Goal: Information Seeking & Learning: Learn about a topic

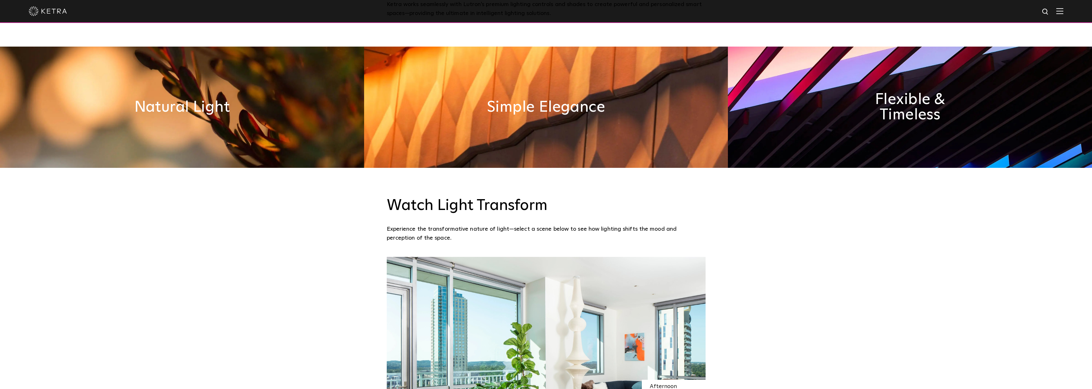
scroll to position [446, 0]
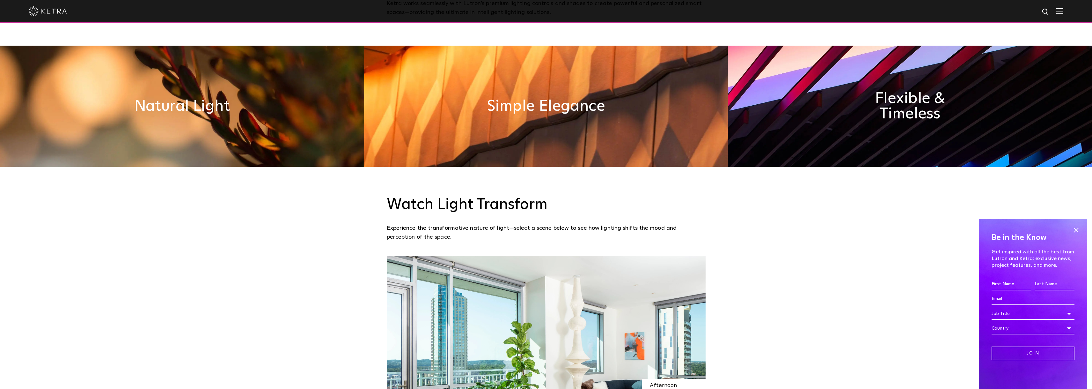
click at [1063, 16] on div at bounding box center [546, 11] width 1034 height 22
click at [1063, 14] on img at bounding box center [1059, 11] width 7 height 6
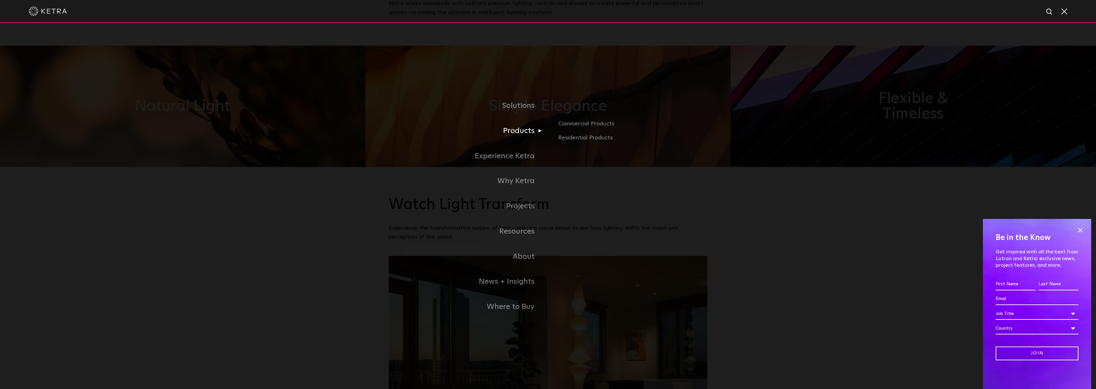
click at [527, 132] on link "Products" at bounding box center [468, 130] width 159 height 25
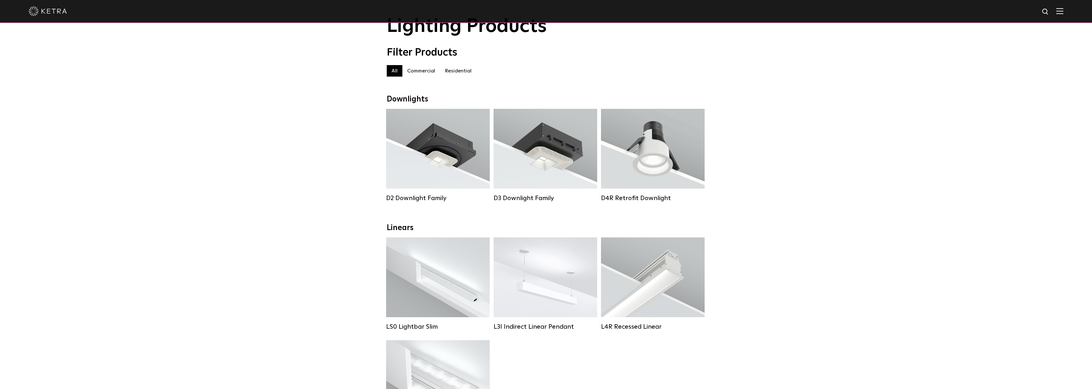
scroll to position [64, 0]
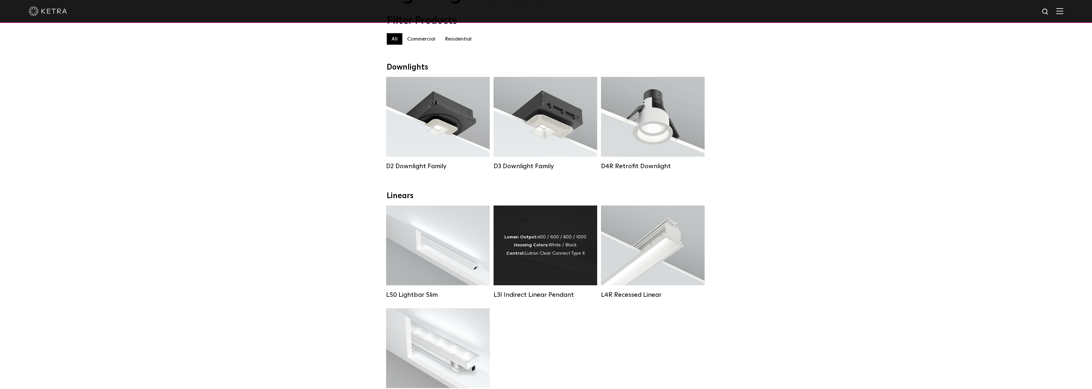
click at [563, 252] on div "Lumen Output: 400 / 600 / 800 / 1000 Housing Colors: White / Black Control: Lut…" at bounding box center [545, 245] width 82 height 24
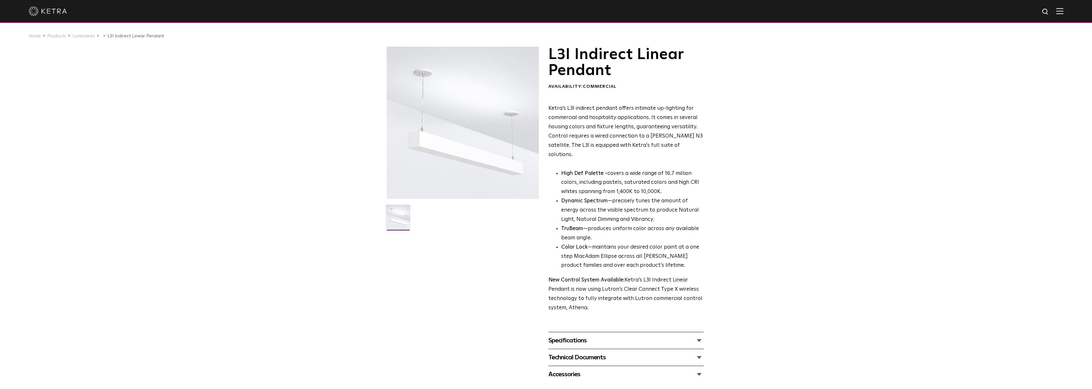
click at [597, 335] on div "Specifications" at bounding box center [625, 340] width 155 height 10
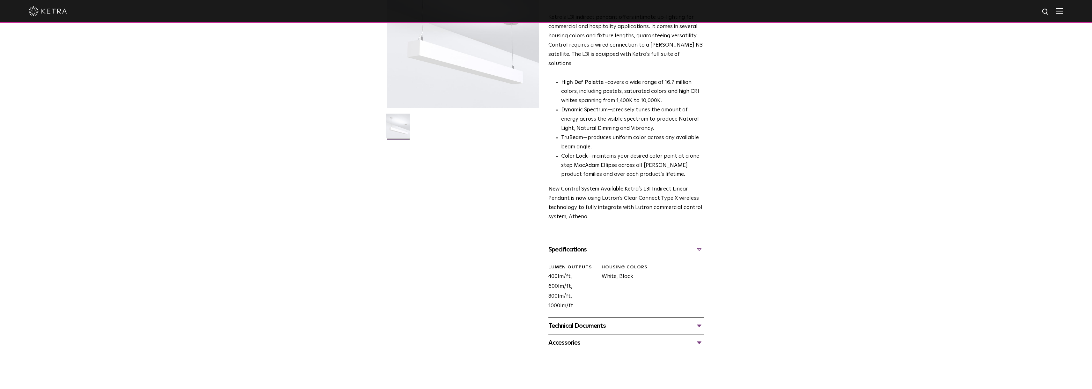
scroll to position [96, 0]
click at [612, 316] on div "Technical Documents" at bounding box center [625, 321] width 155 height 10
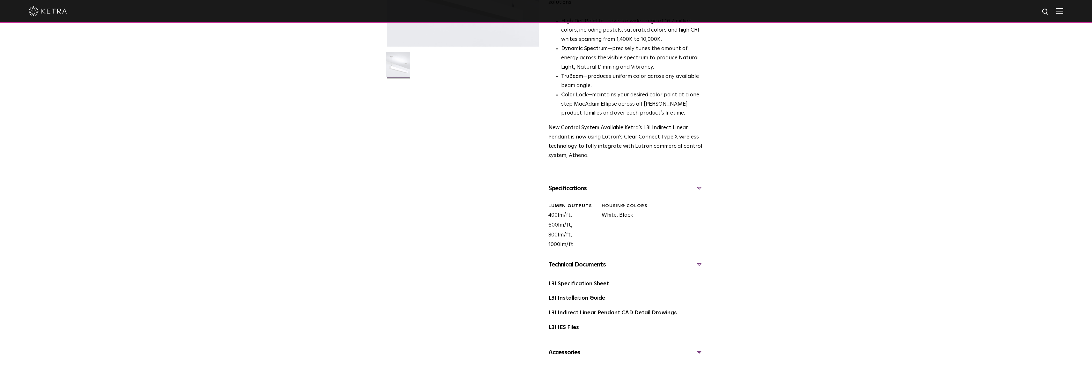
scroll to position [159, 0]
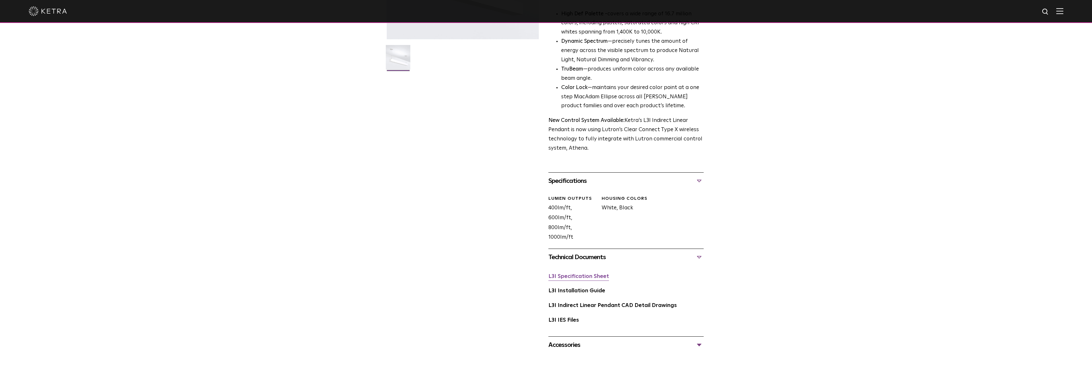
click at [589, 273] on link "L3I Specification Sheet" at bounding box center [578, 275] width 61 height 5
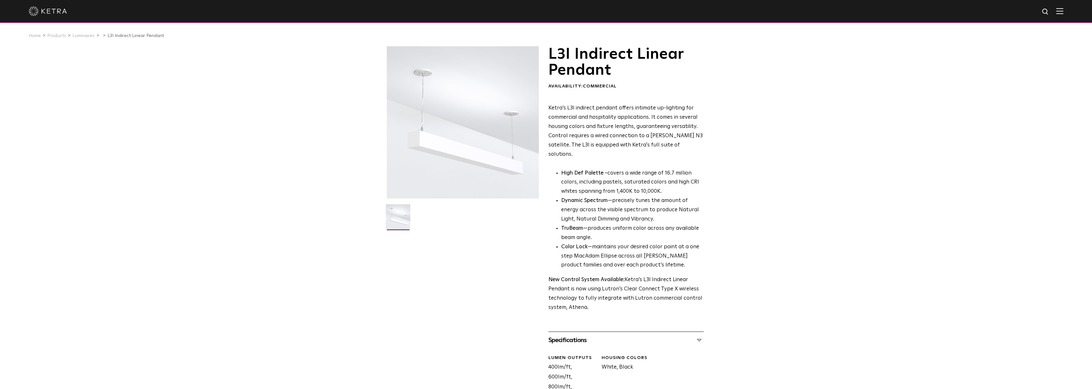
scroll to position [0, 0]
click at [292, 113] on div "L3I Indirect Linear Pendant Availability: Commercial Ketra’s L3I indirect penda…" at bounding box center [546, 280] width 1092 height 466
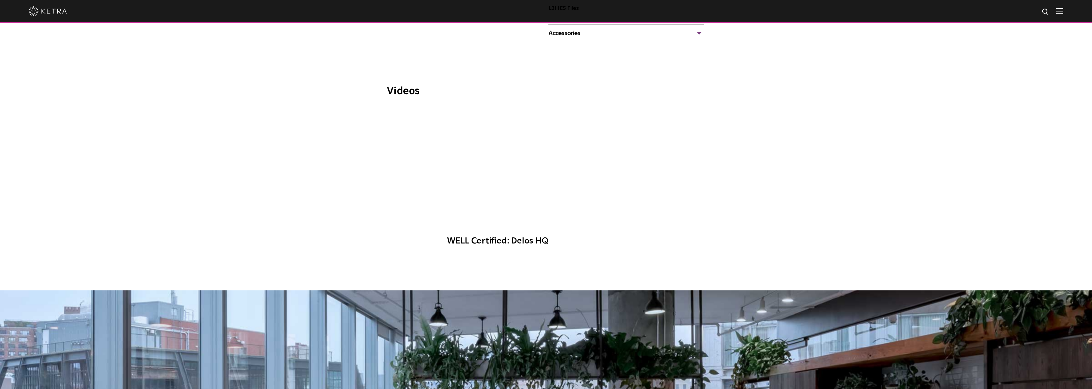
scroll to position [414, 0]
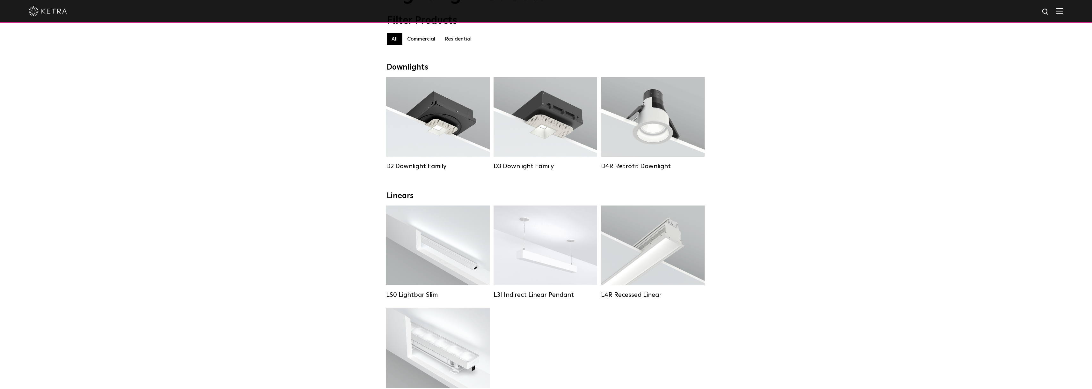
scroll to position [96, 0]
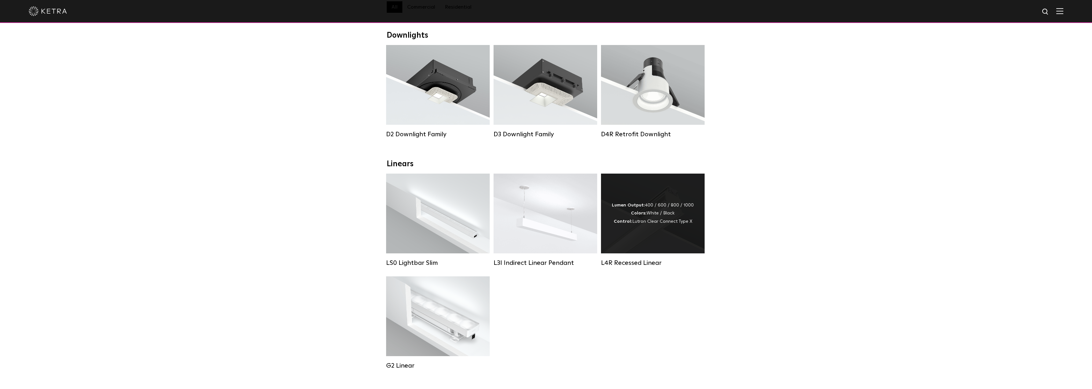
click at [679, 225] on div "Lumen Output: 400 / 600 / 800 / 1000 Colors: White / Black Control: Lutron Clea…" at bounding box center [653, 213] width 82 height 24
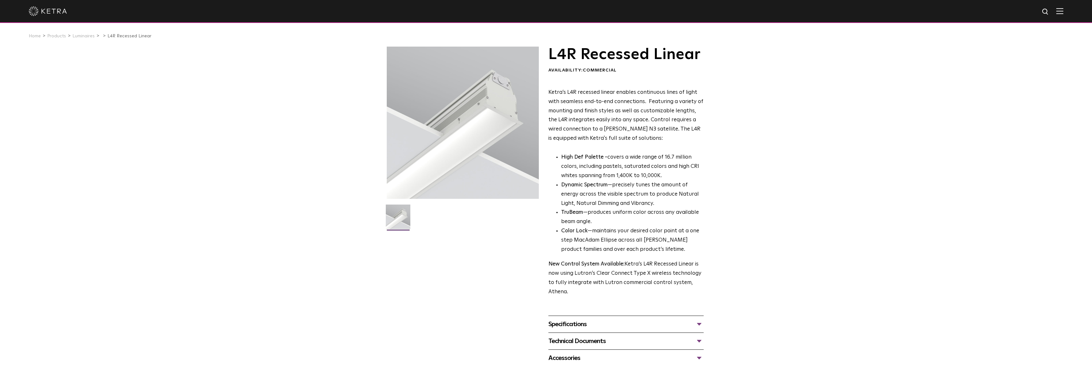
click at [59, 16] on img at bounding box center [48, 11] width 38 height 10
